Goal: Information Seeking & Learning: Learn about a topic

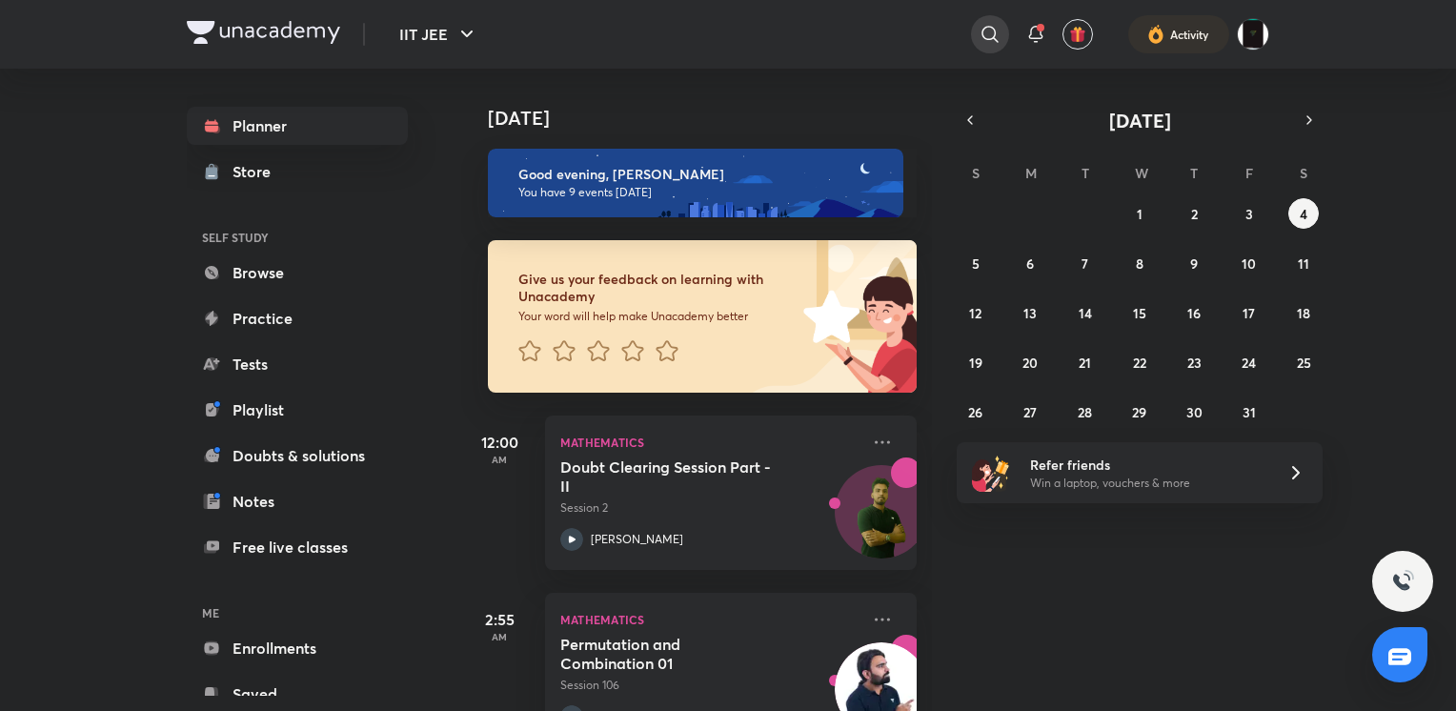
click at [1001, 40] on icon at bounding box center [990, 34] width 23 height 23
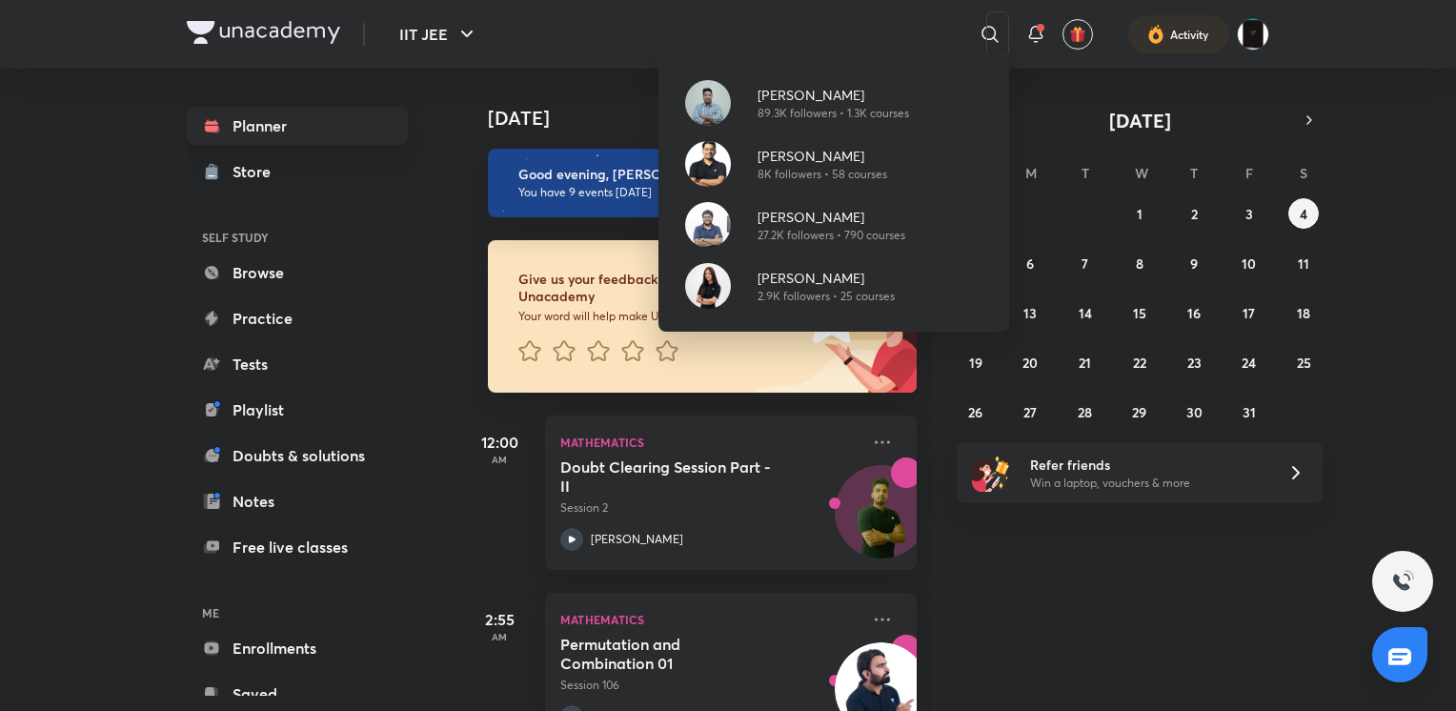
click at [568, 233] on div "[PERSON_NAME] 89.3K followers • 1.3K courses [PERSON_NAME] 8K followers • 58 co…" at bounding box center [728, 355] width 1456 height 711
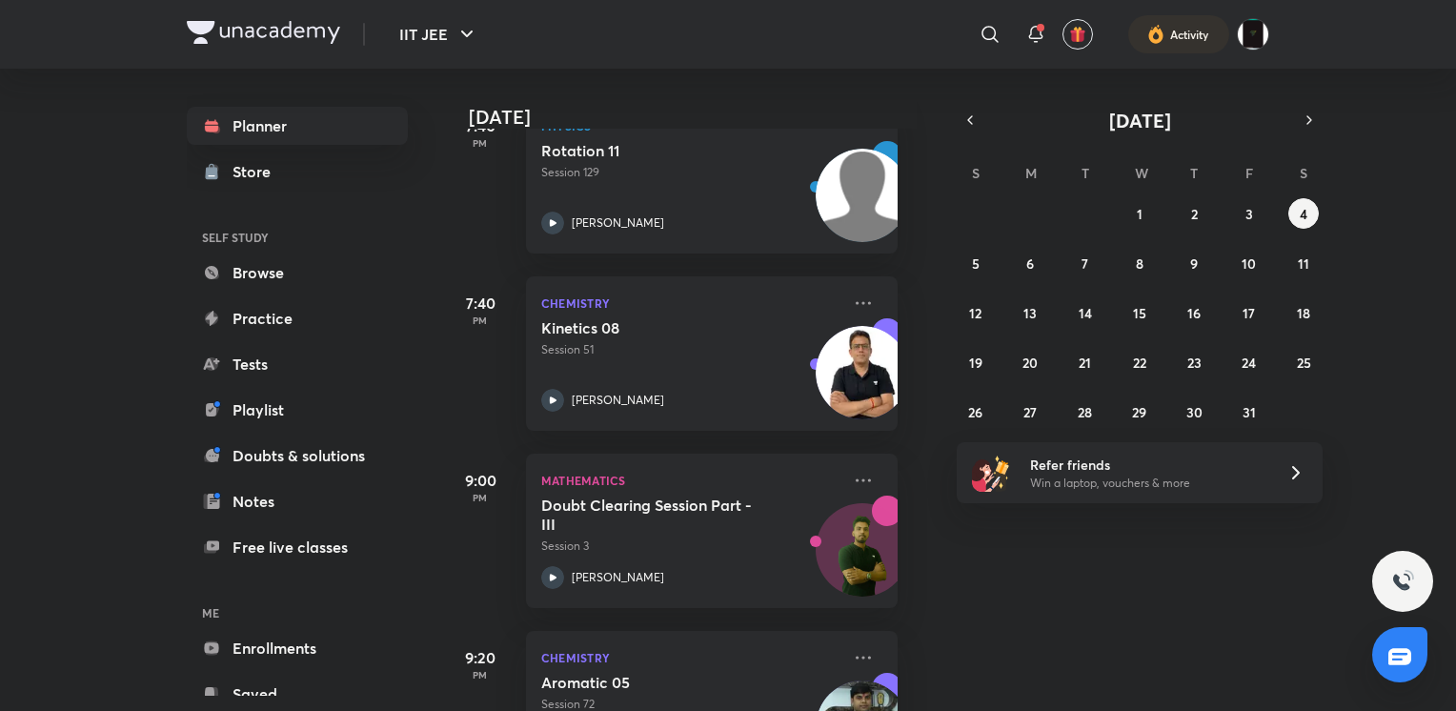
scroll to position [1306, 19]
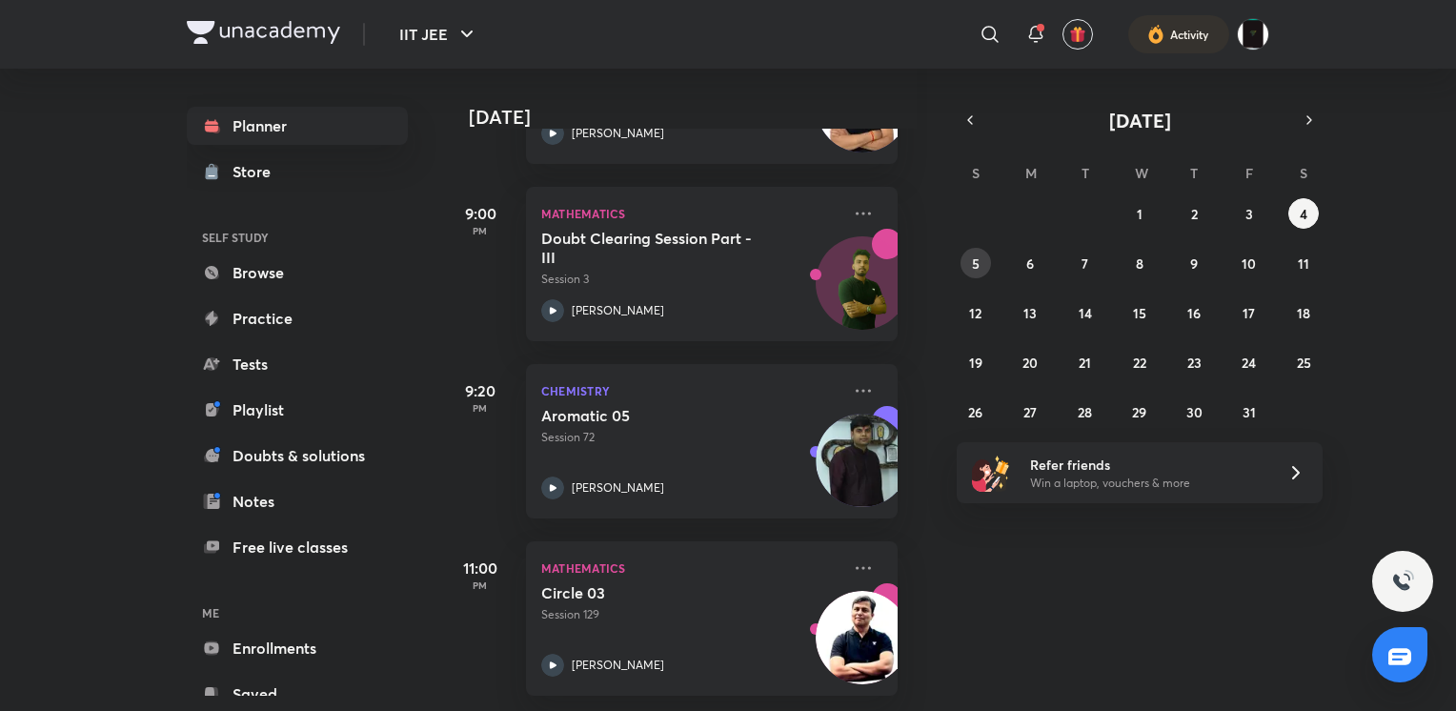
click at [970, 265] on button "5" at bounding box center [976, 263] width 30 height 30
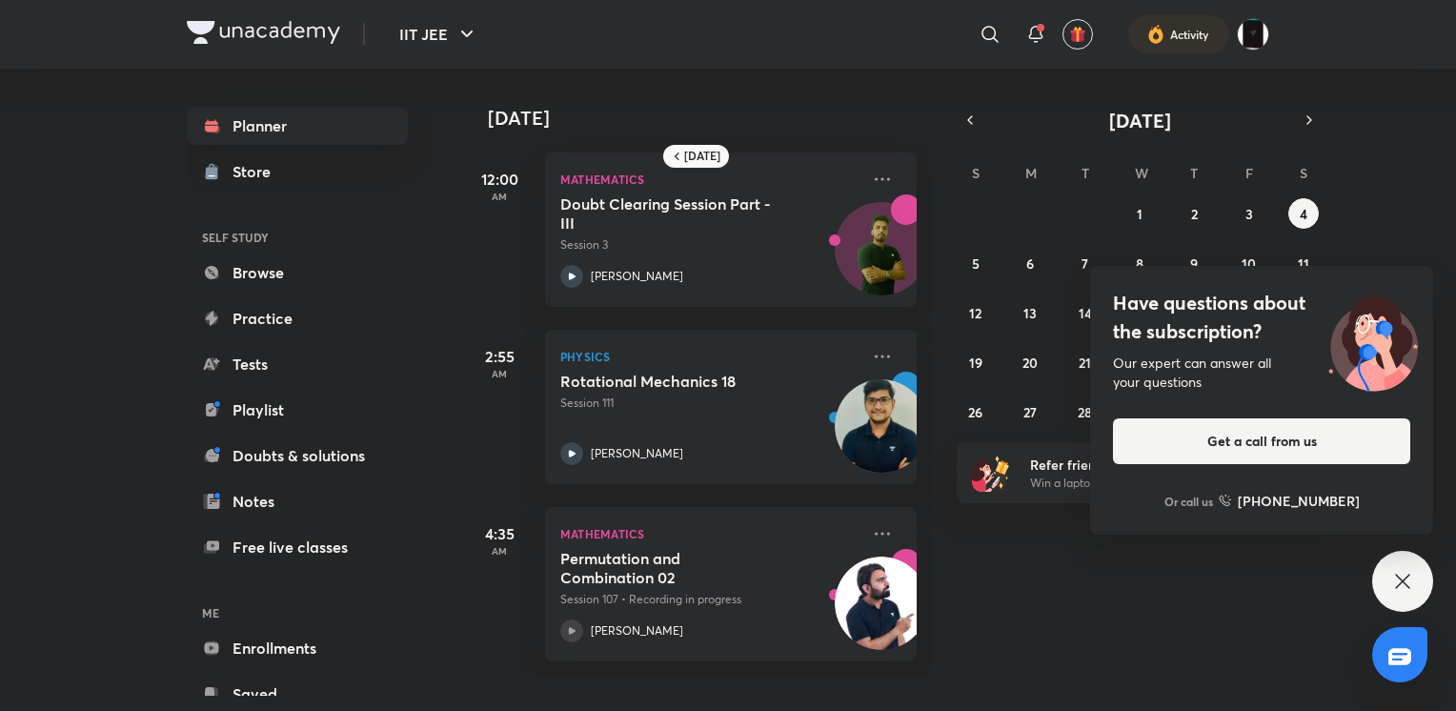
click at [1381, 570] on div "Have questions about the subscription? Our expert can answer all your questions…" at bounding box center [1402, 581] width 61 height 61
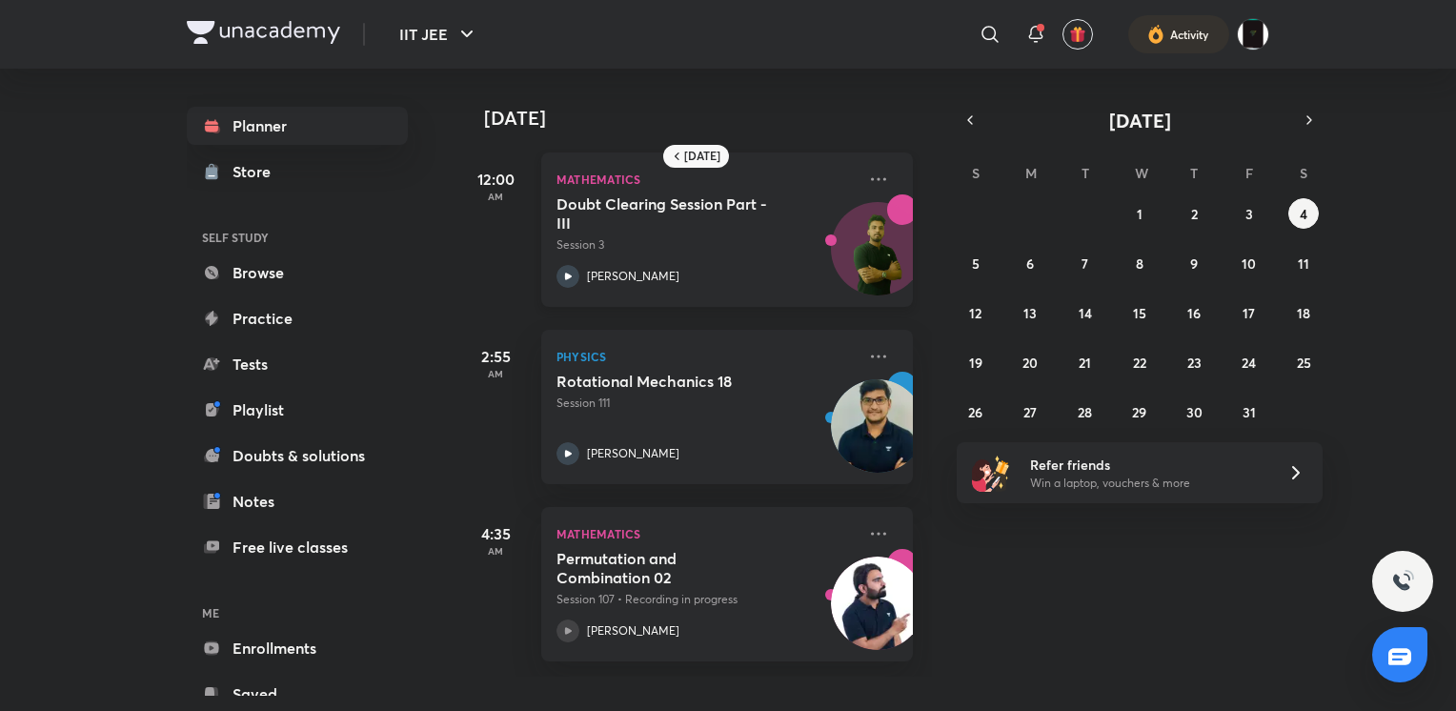
scroll to position [0, 4]
click at [1321, 209] on div "28 29 30 1 2 3 4 5 6 7 8 9 10 11 12 13 14 15 16 17 18 19 20 21 22 23 24 25 26 2…" at bounding box center [1140, 312] width 366 height 229
click at [1314, 209] on button "4" at bounding box center [1303, 213] width 30 height 30
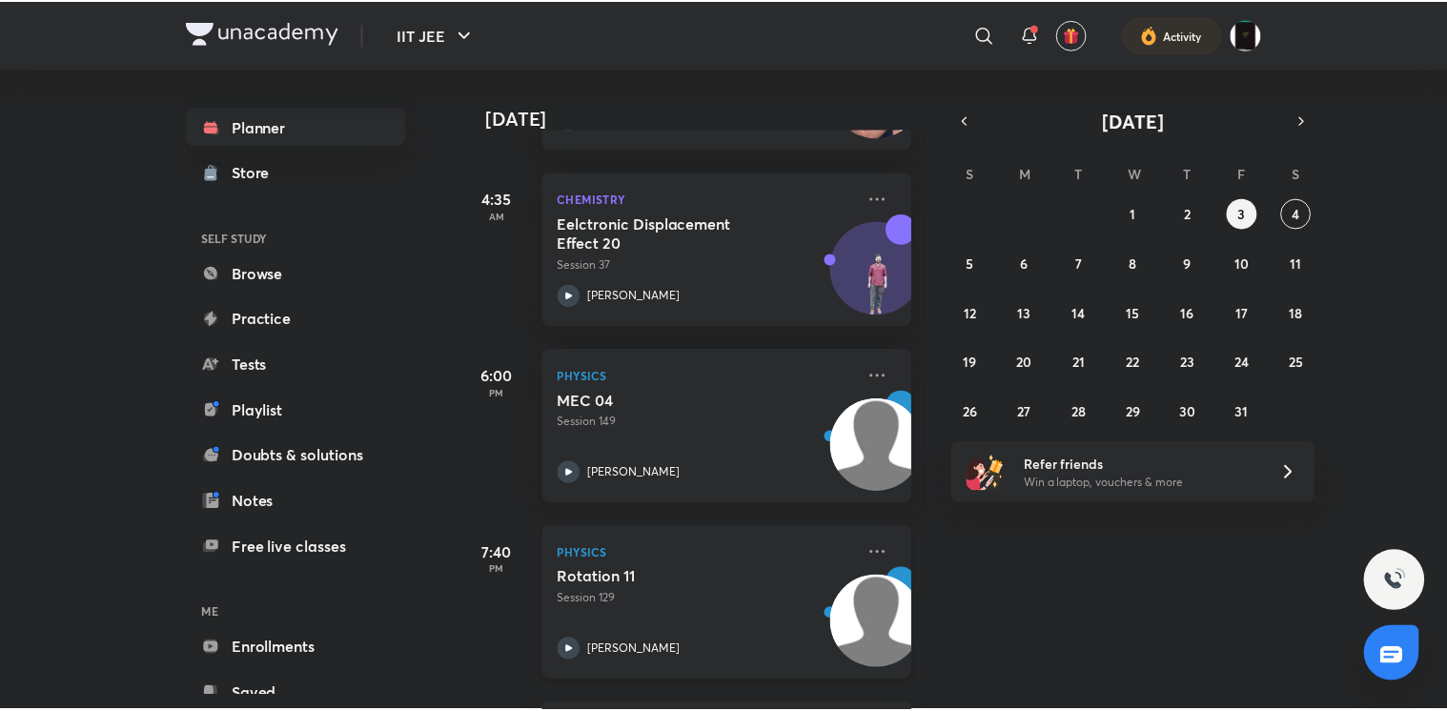
scroll to position [689, 0]
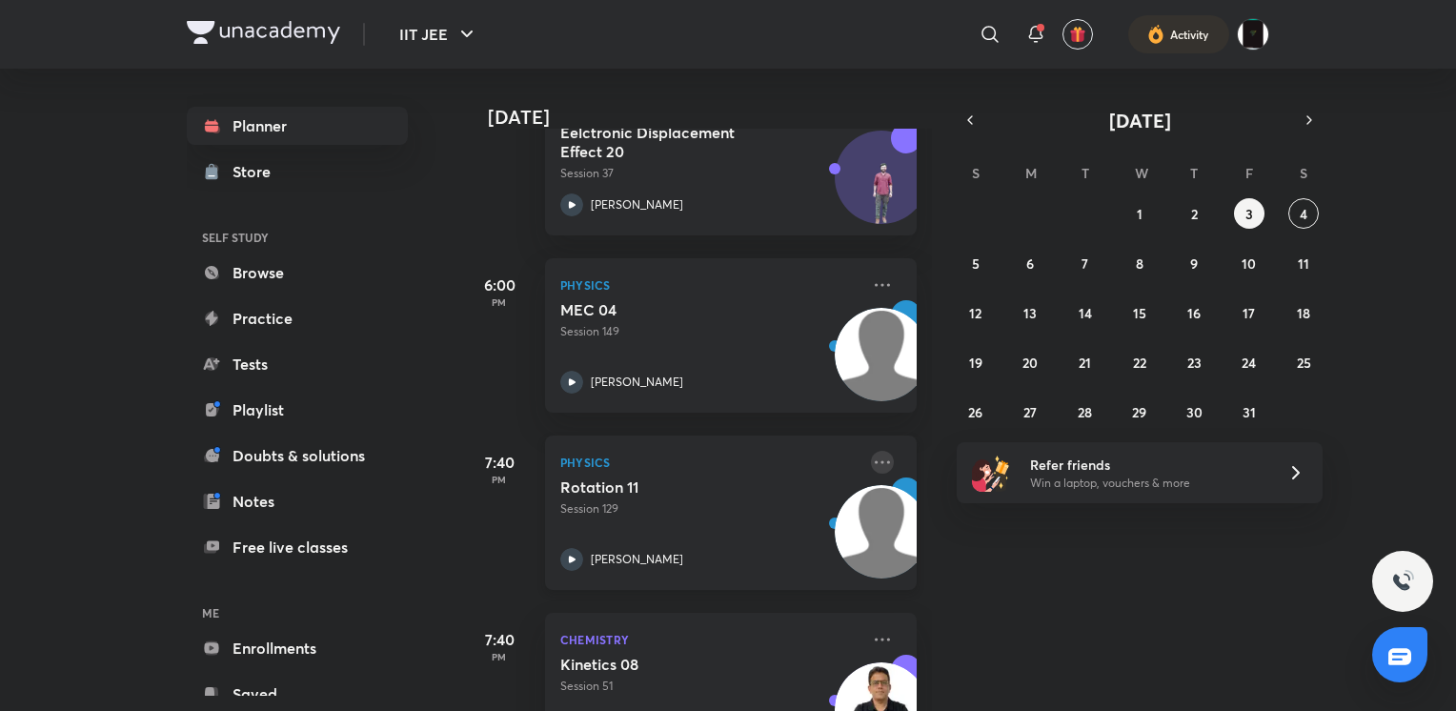
click at [871, 455] on icon at bounding box center [882, 462] width 23 height 23
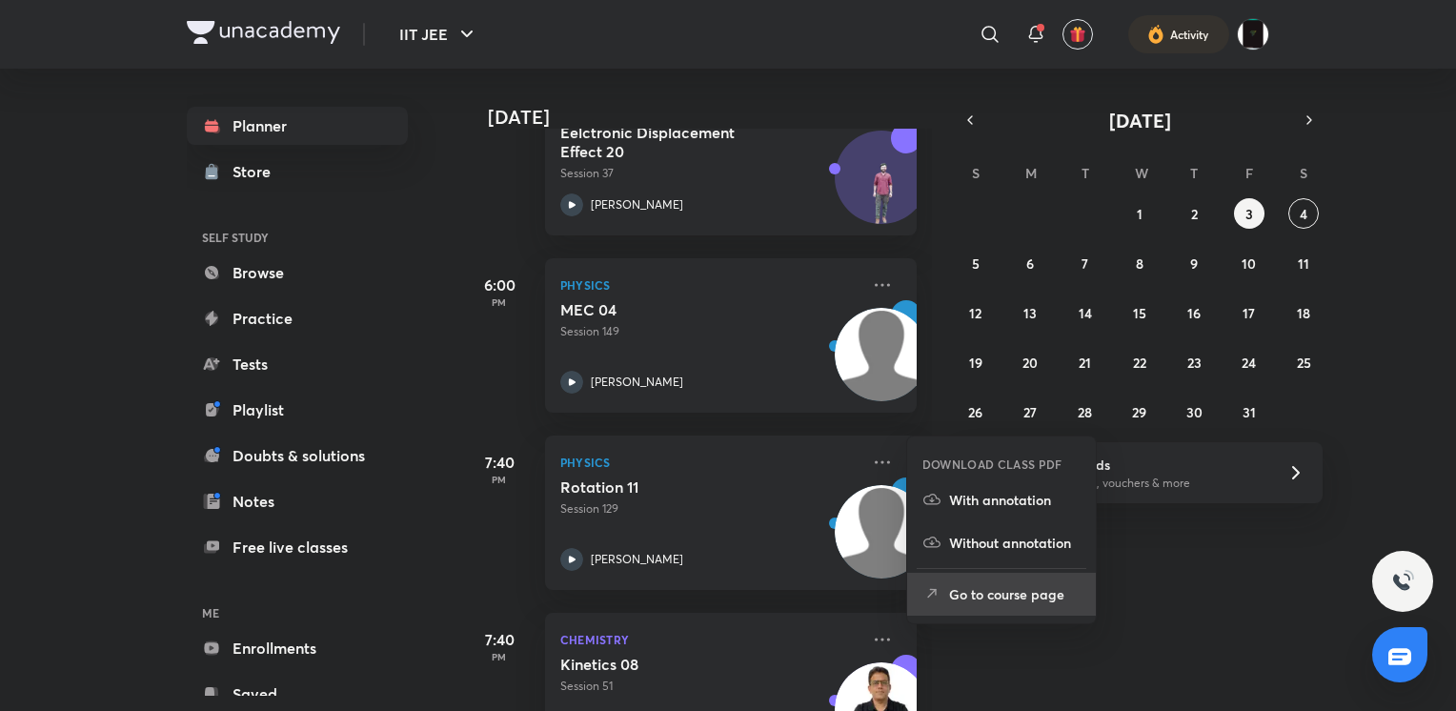
click at [963, 597] on p "Go to course page" at bounding box center [1015, 594] width 132 height 20
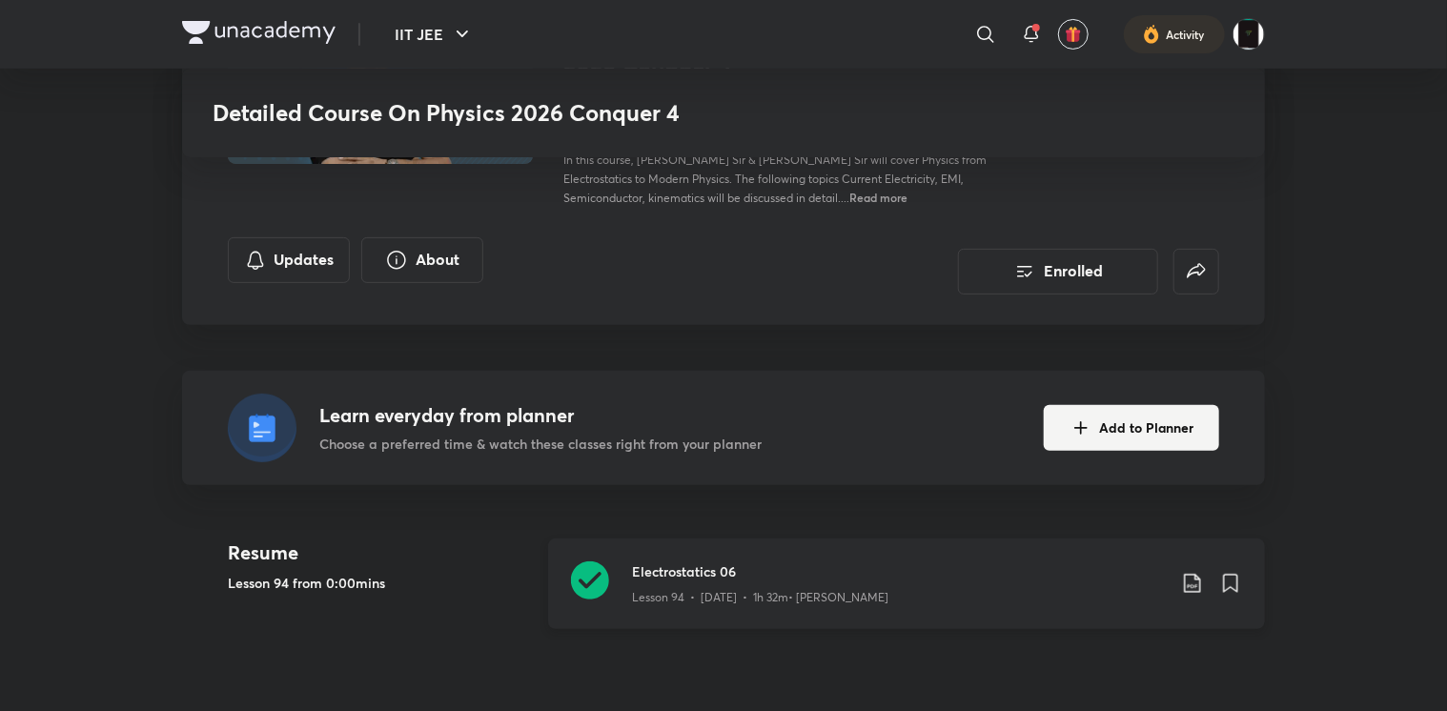
scroll to position [465, 0]
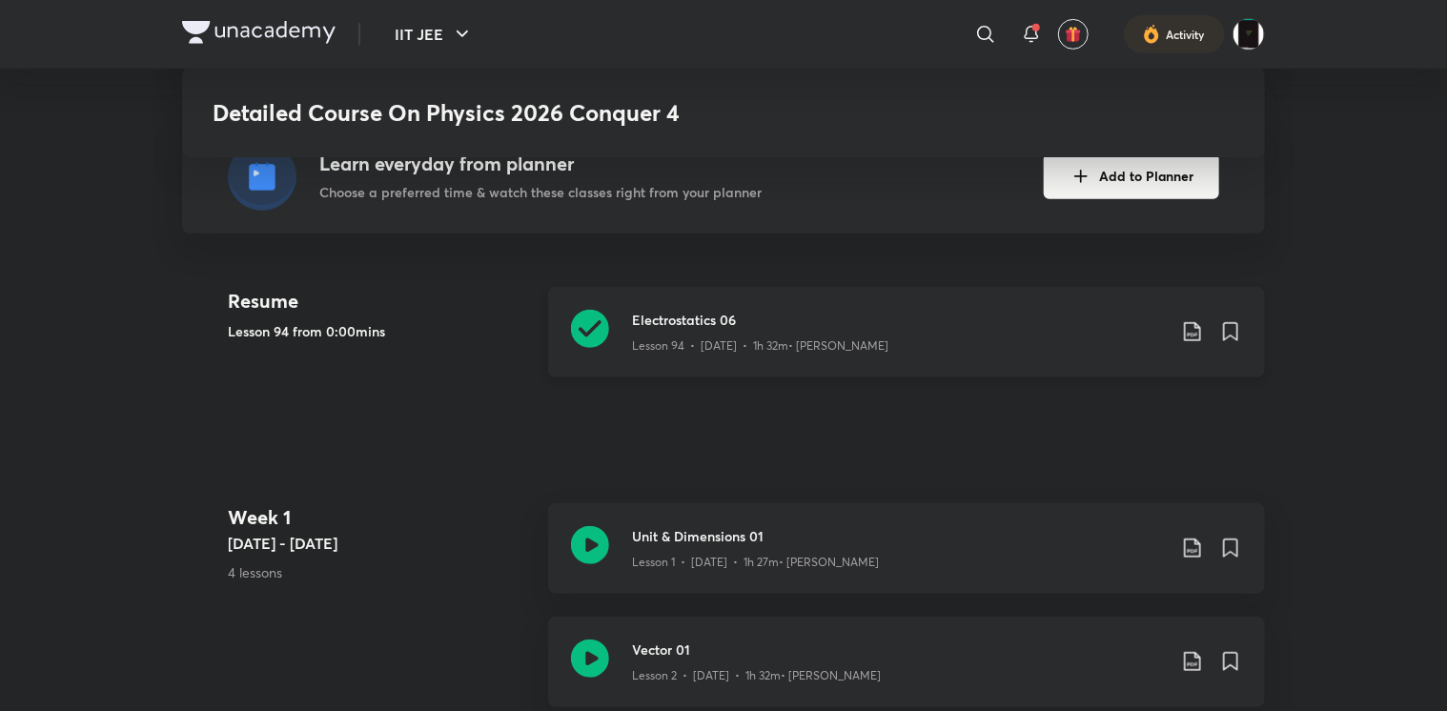
click at [587, 331] on icon at bounding box center [590, 329] width 38 height 38
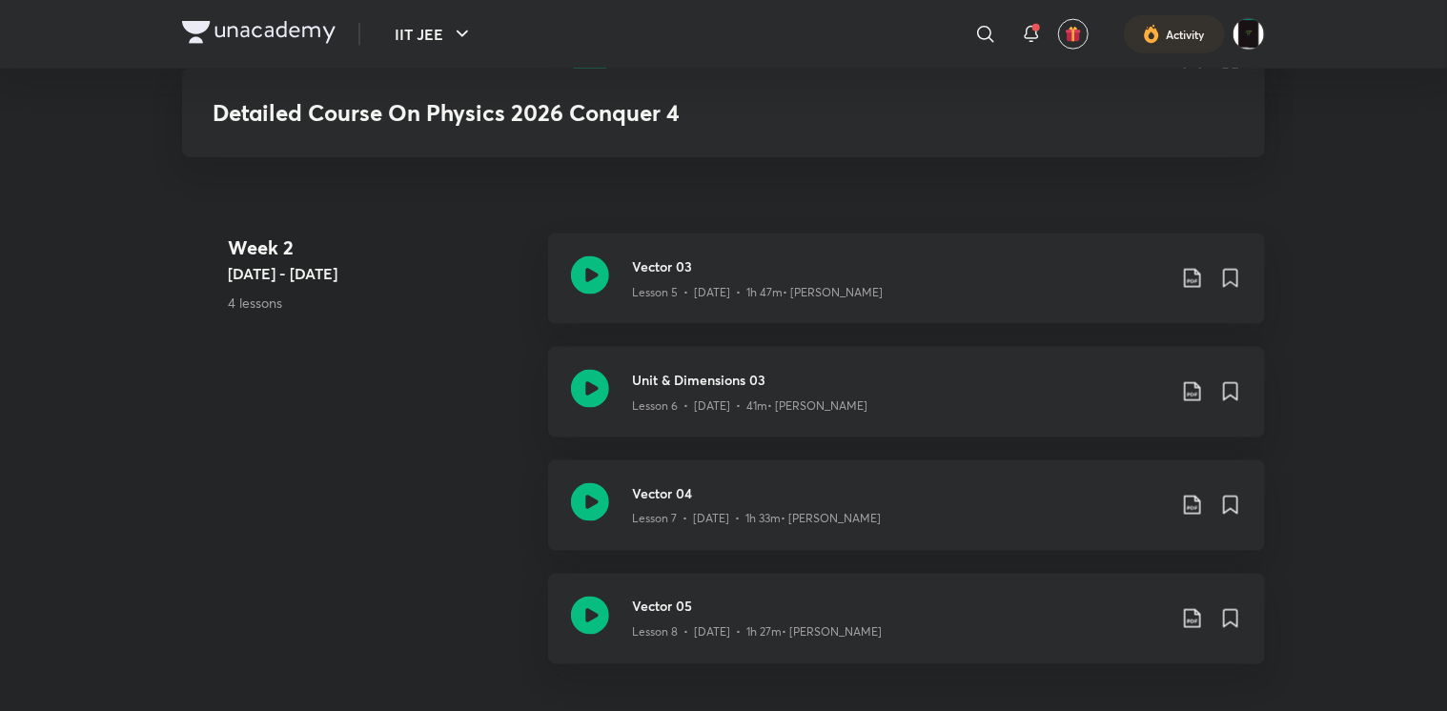
scroll to position [1292, 0]
